Goal: Transaction & Acquisition: Purchase product/service

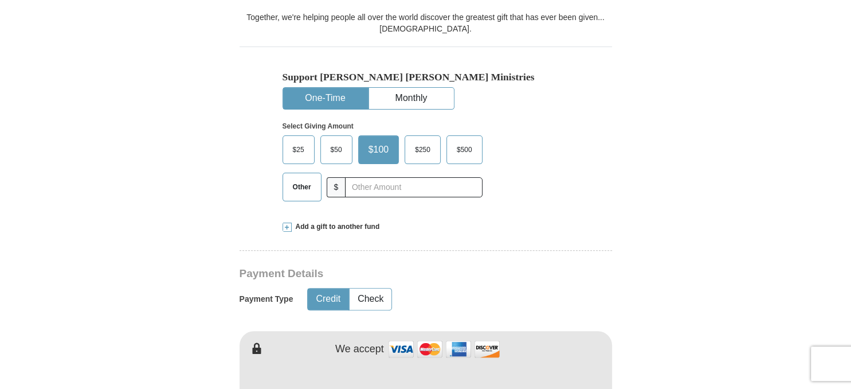
scroll to position [330, 0]
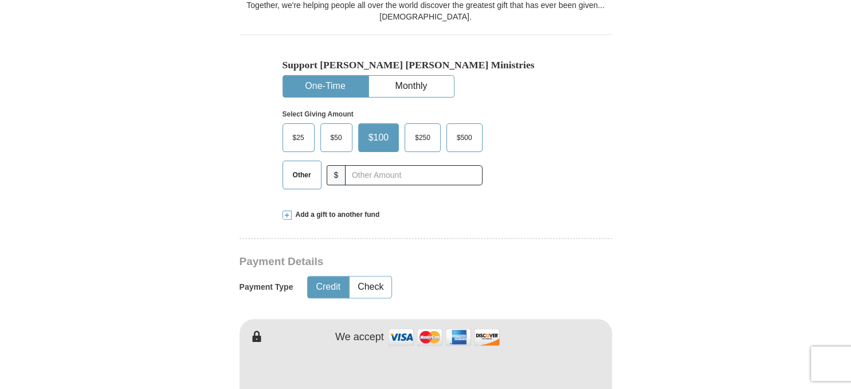
click at [421, 136] on span "$250" at bounding box center [422, 137] width 27 height 17
click at [0, 0] on input "$250" at bounding box center [0, 0] width 0 height 0
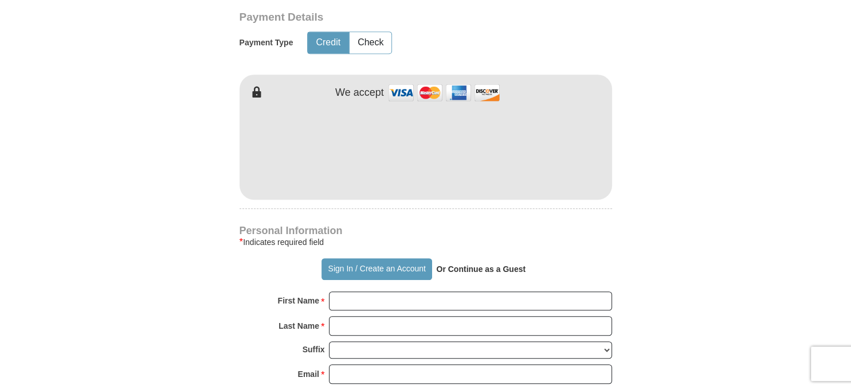
scroll to position [578, 0]
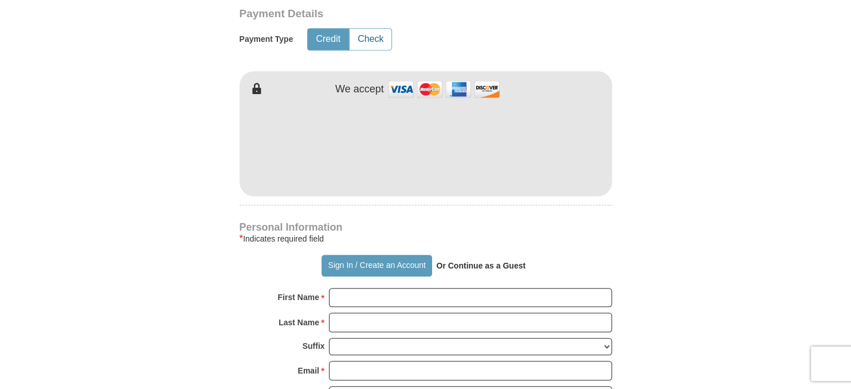
click at [369, 35] on button "Check" at bounding box center [371, 39] width 42 height 21
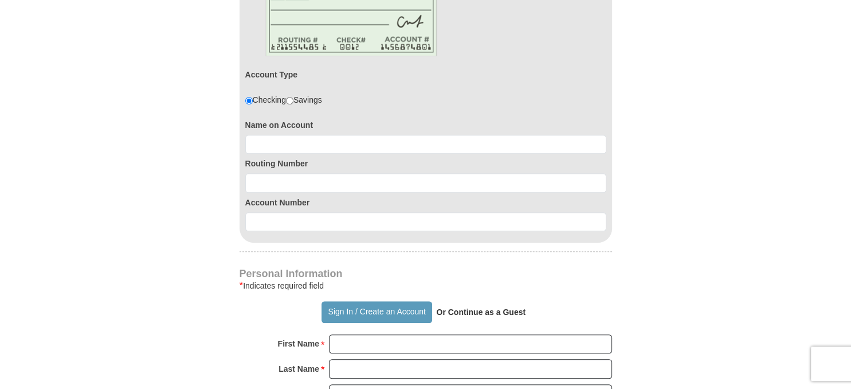
scroll to position [701, 0]
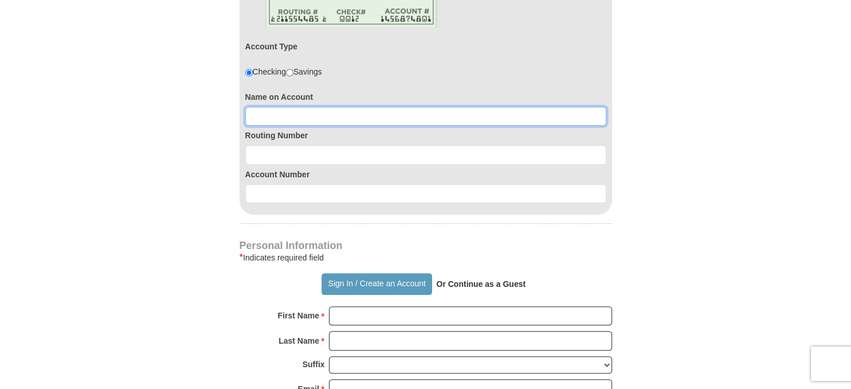
click at [384, 111] on input at bounding box center [425, 116] width 361 height 19
type input "[PERSON_NAME] [PERSON_NAME]"
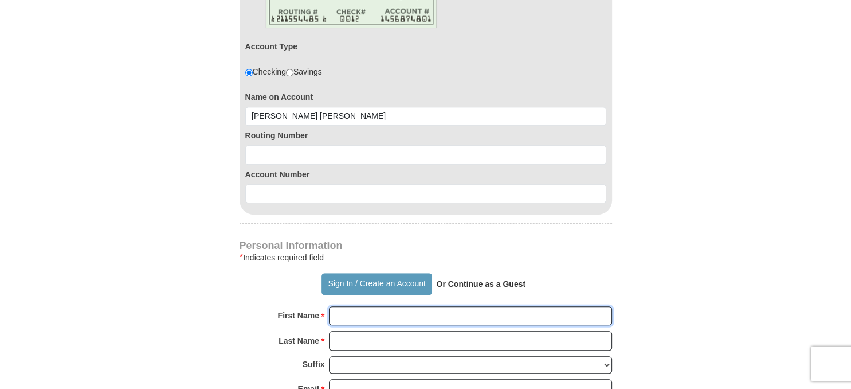
type input "[PERSON_NAME]"
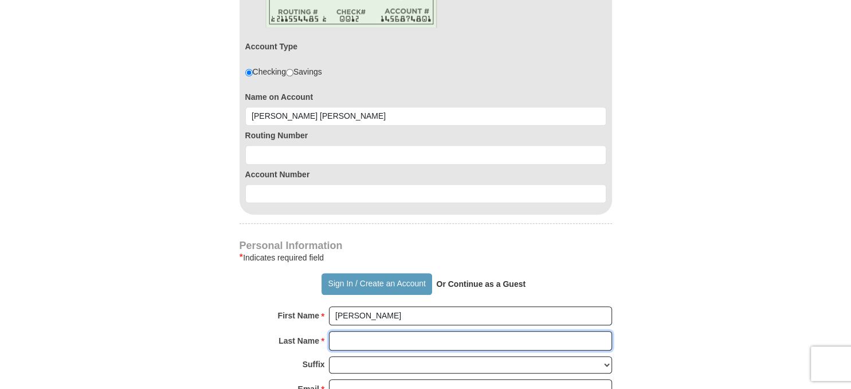
type input "[PERSON_NAME]"
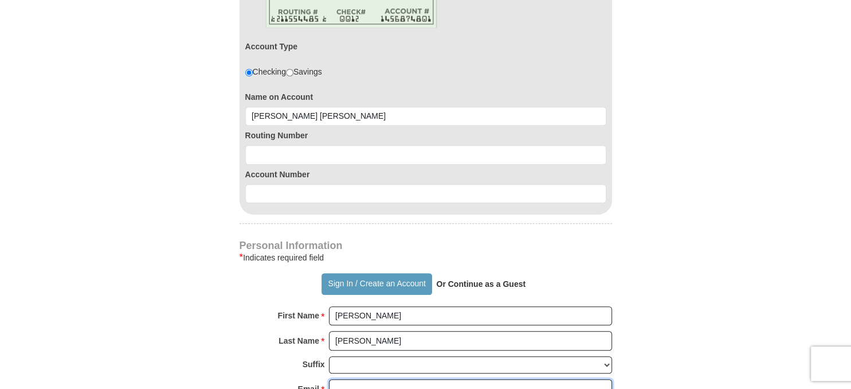
type input "[EMAIL_ADDRESS][DOMAIN_NAME]"
type input "[PERSON_NAME]"
select select "WA"
type input "98208-7763"
type input "4257701165"
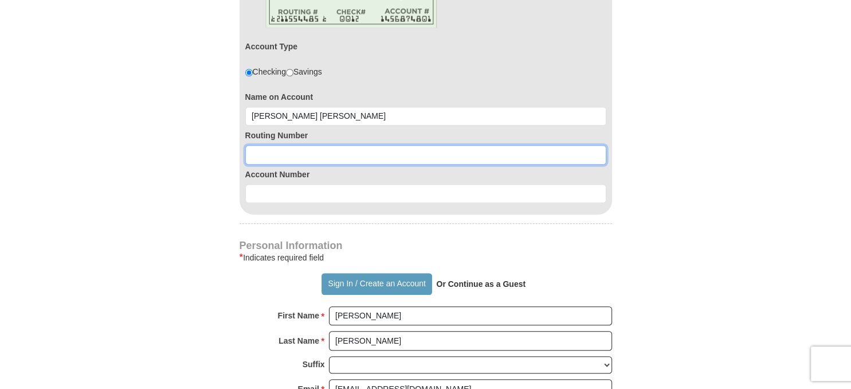
click at [333, 151] on input at bounding box center [425, 154] width 361 height 19
type input "325081403"
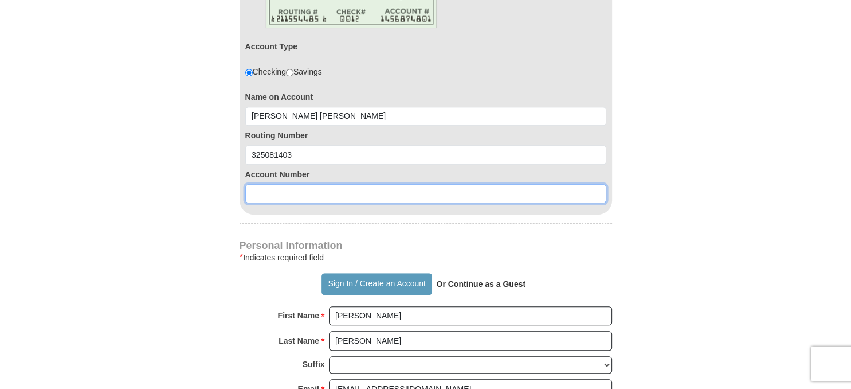
click at [352, 198] on input at bounding box center [425, 193] width 361 height 19
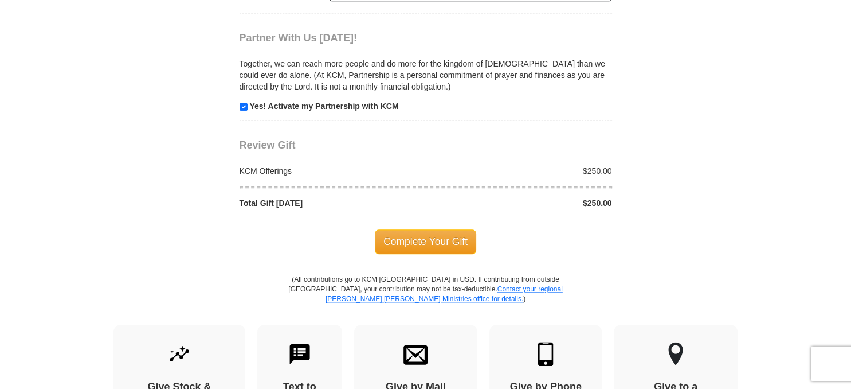
scroll to position [1279, 0]
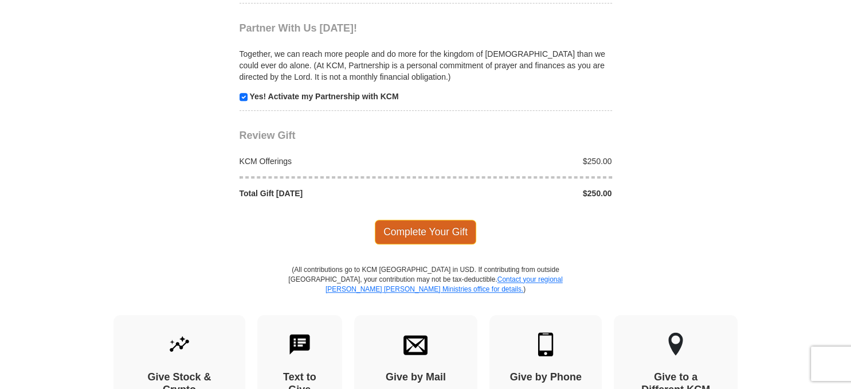
type input "3562553989"
click at [426, 225] on span "Complete Your Gift" at bounding box center [425, 231] width 101 height 24
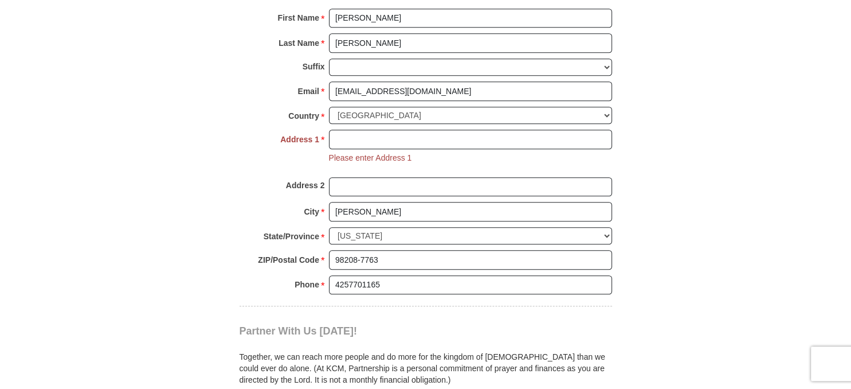
scroll to position [991, 0]
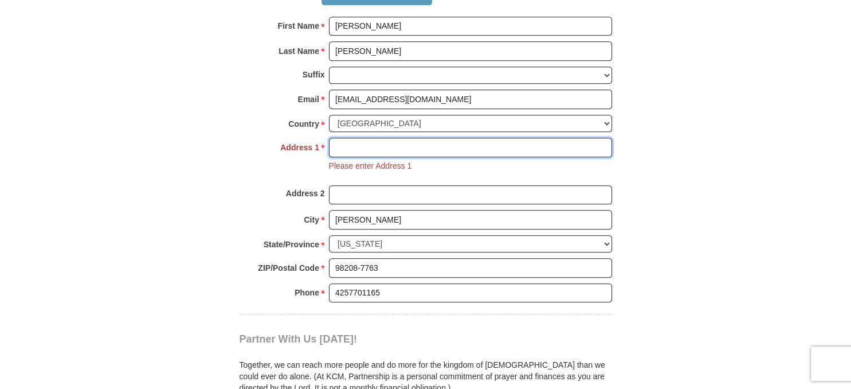
click at [381, 140] on input "Address 1 *" at bounding box center [470, 147] width 283 height 19
type input "11221"
type input "[PERSON_NAME]"
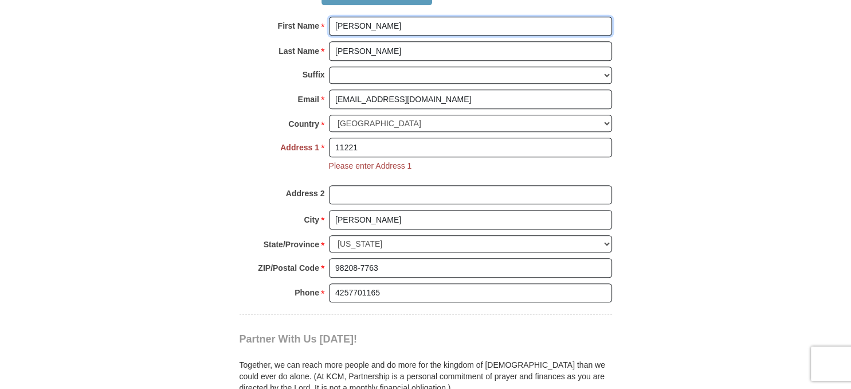
type input "[PERSON_NAME]"
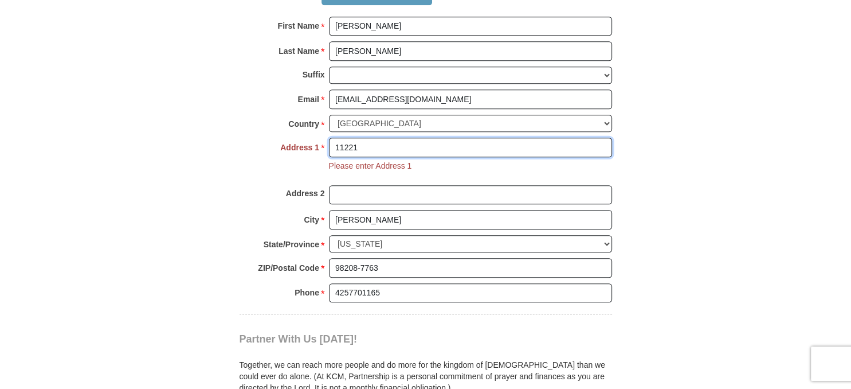
type input "[STREET_ADDRESS]"
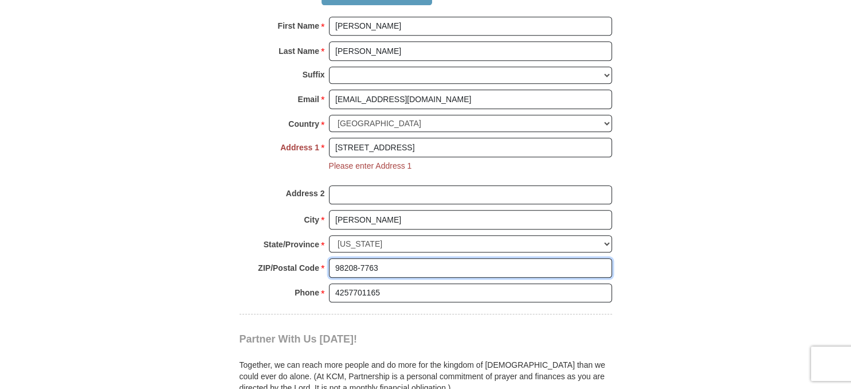
type input "98208"
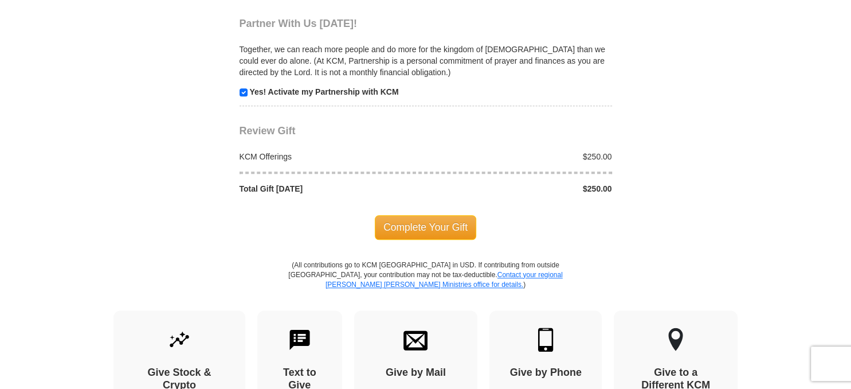
scroll to position [1321, 0]
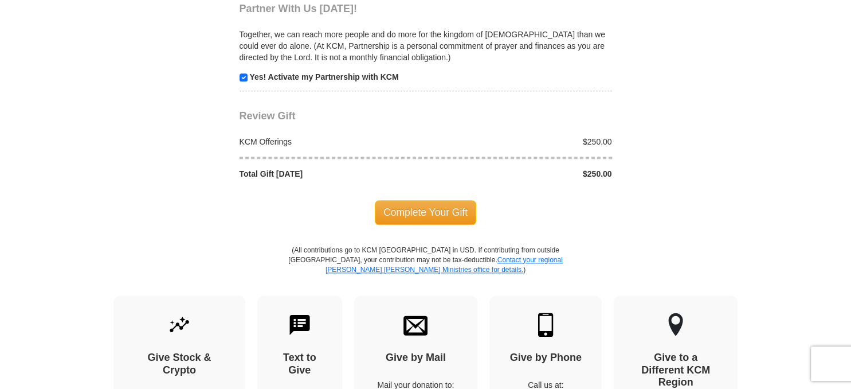
click at [418, 203] on span "Complete Your Gift" at bounding box center [425, 212] width 101 height 24
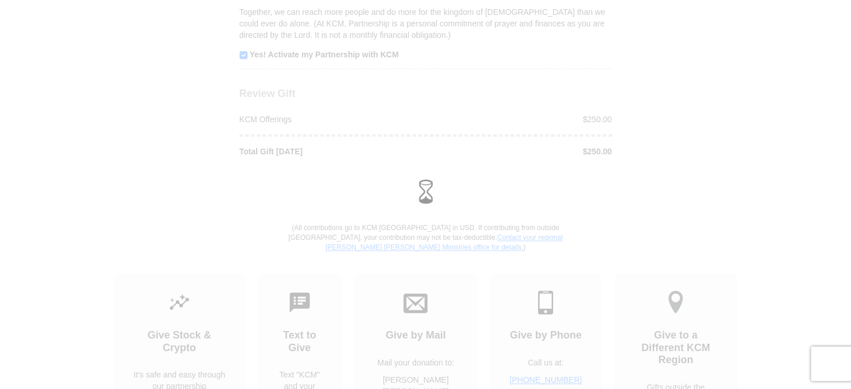
scroll to position [1298, 0]
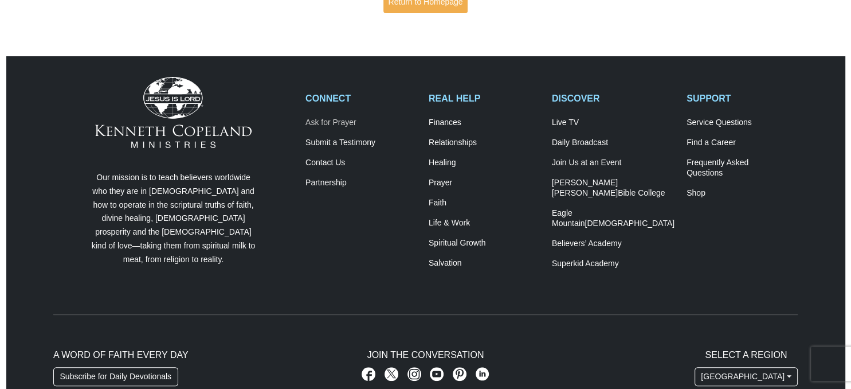
scroll to position [330, 0]
